Goal: Browse casually: Explore the website without a specific task or goal

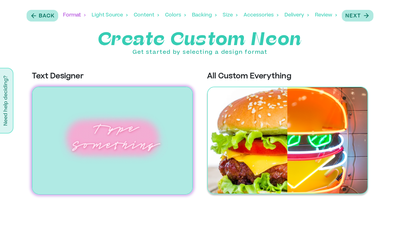
click at [274, 127] on img at bounding box center [287, 141] width 161 height 108
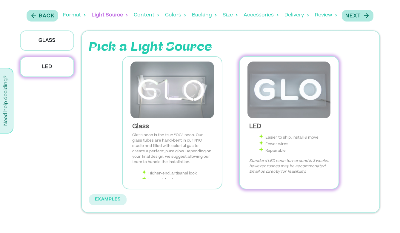
click at [56, 51] on div "Glass" at bounding box center [46, 43] width 61 height 26
click at [52, 42] on p "Glass" at bounding box center [47, 40] width 54 height 20
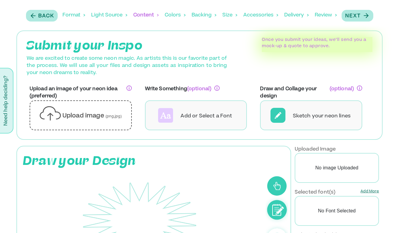
scroll to position [0, 0]
click at [320, 15] on div "Review" at bounding box center [325, 15] width 22 height 19
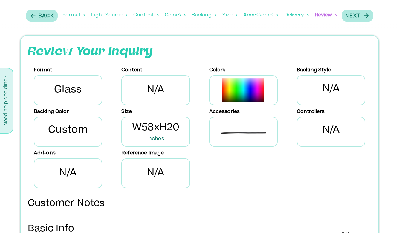
scroll to position [5, 0]
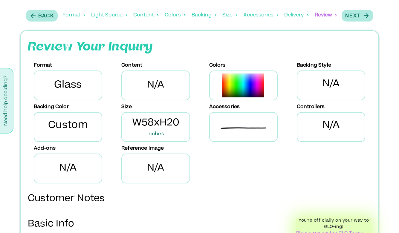
click at [167, 21] on div "Colors" at bounding box center [175, 15] width 21 height 19
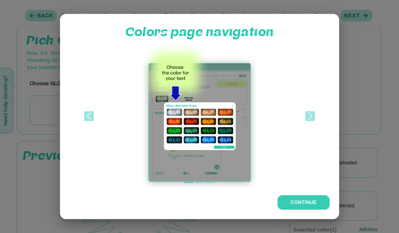
scroll to position [0, 0]
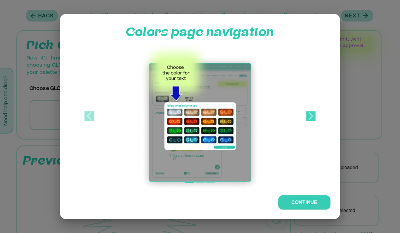
click at [310, 116] on span at bounding box center [311, 116] width 10 height 10
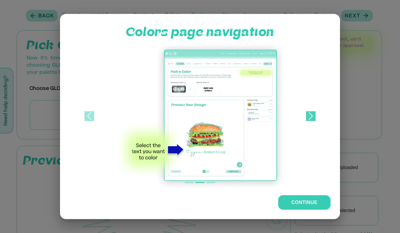
click at [310, 116] on span at bounding box center [311, 116] width 10 height 10
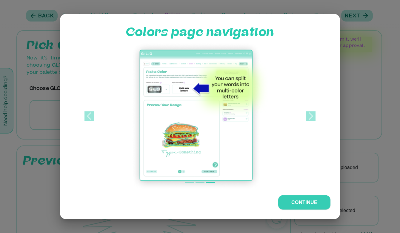
click at [347, 100] on div at bounding box center [200, 116] width 400 height 233
click at [348, 114] on div at bounding box center [200, 116] width 400 height 233
click at [351, 173] on div at bounding box center [200, 116] width 400 height 233
click at [311, 113] on span at bounding box center [311, 116] width 10 height 10
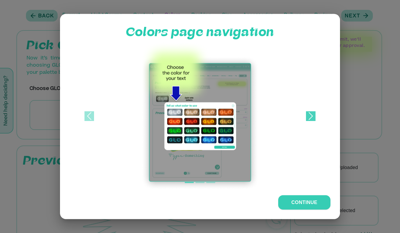
click at [311, 113] on span at bounding box center [311, 116] width 10 height 10
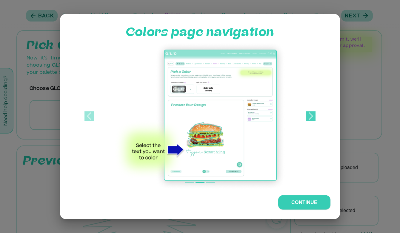
click at [311, 113] on span at bounding box center [311, 116] width 10 height 10
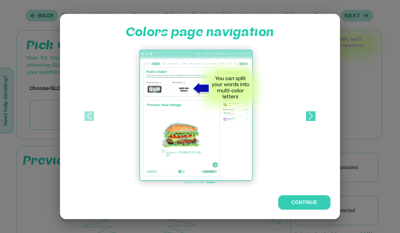
click at [311, 113] on span at bounding box center [311, 116] width 10 height 10
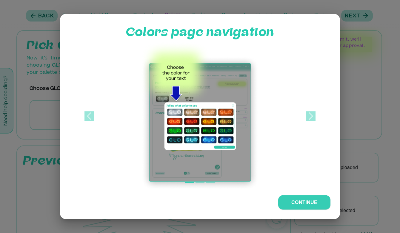
click at [362, 40] on div at bounding box center [200, 116] width 400 height 233
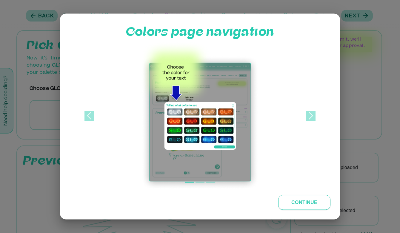
click at [299, 200] on button "Continue" at bounding box center [304, 202] width 52 height 15
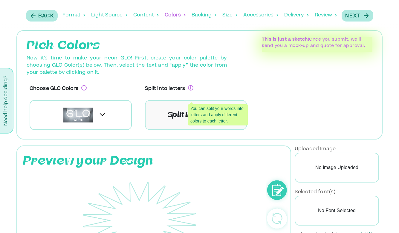
click at [191, 88] on icon "You can split your words into letters and apply different colors to each letter." at bounding box center [190, 87] width 5 height 5
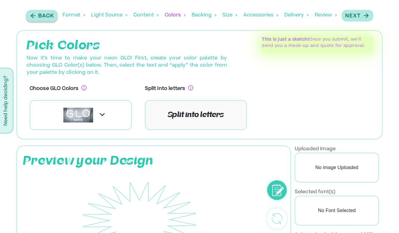
click at [47, 17] on p "Back" at bounding box center [46, 16] width 16 height 7
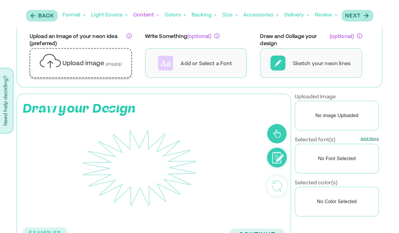
scroll to position [74, 0]
